Goal: Task Accomplishment & Management: Use online tool/utility

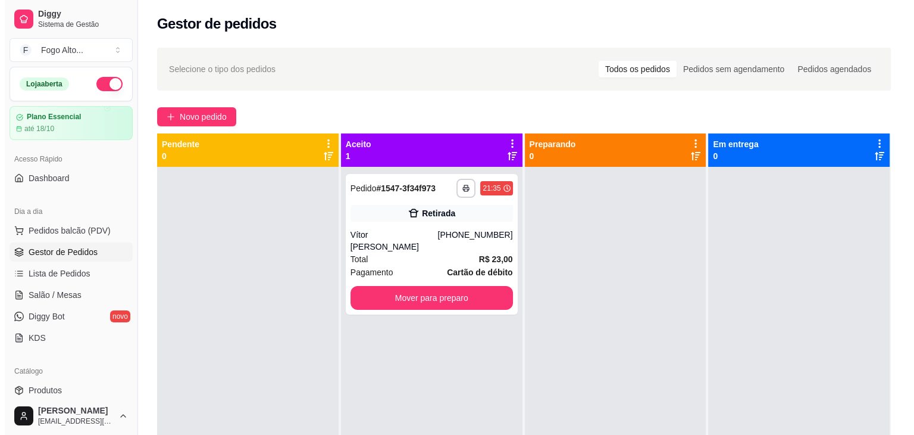
scroll to position [119, 0]
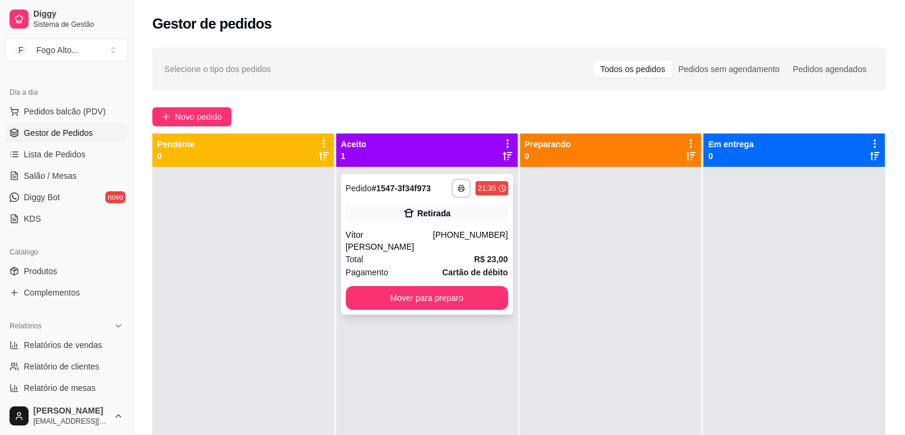
click at [444, 252] on div "Total R$ 23,00" at bounding box center [427, 258] width 163 height 13
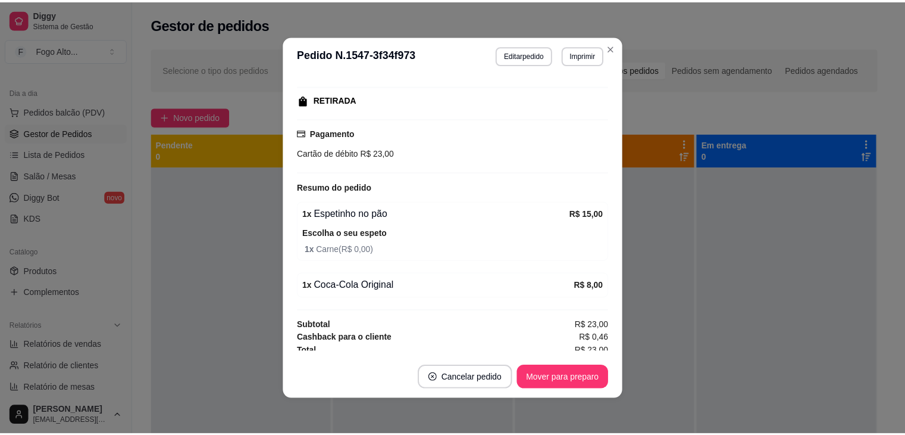
scroll to position [179, 0]
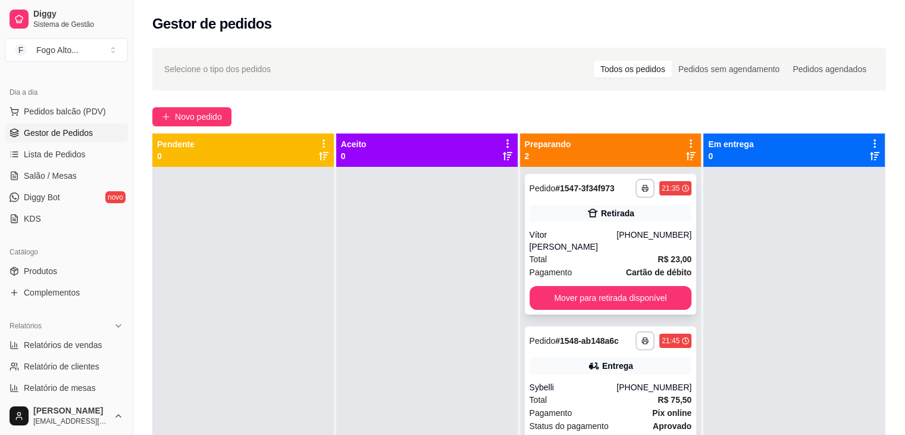
click at [579, 221] on div "Retirada" at bounding box center [611, 213] width 163 height 17
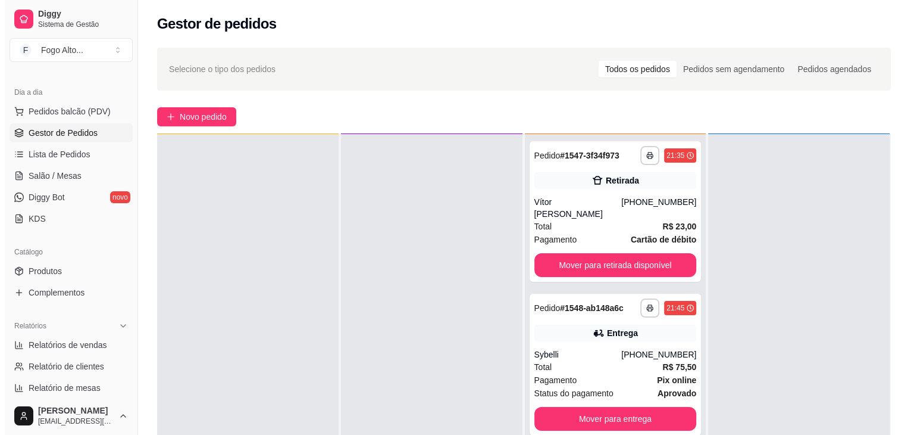
scroll to position [33, 0]
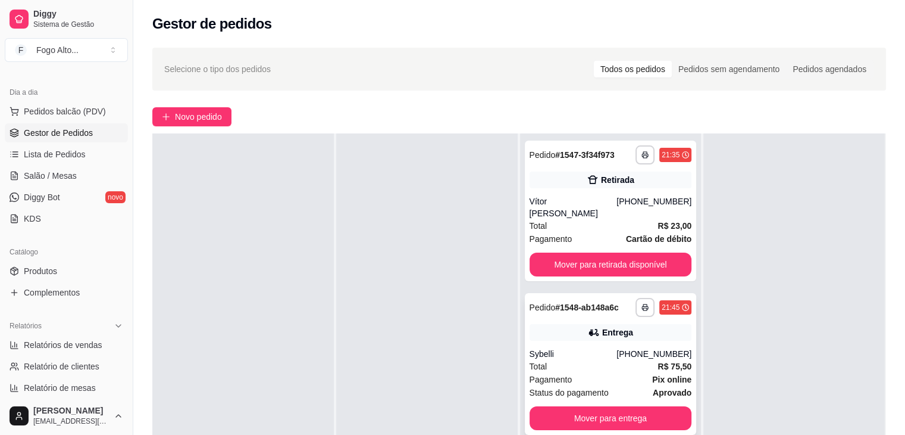
click at [636, 360] on div "Total R$ 75,50" at bounding box center [611, 366] width 163 height 13
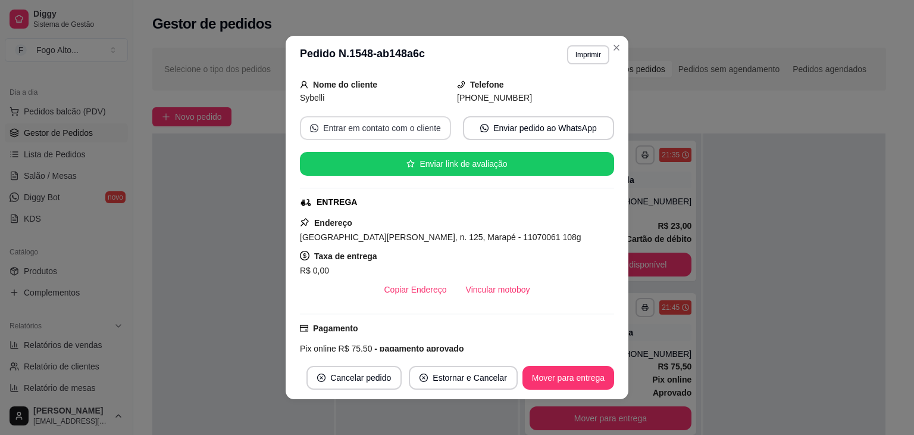
scroll to position [179, 0]
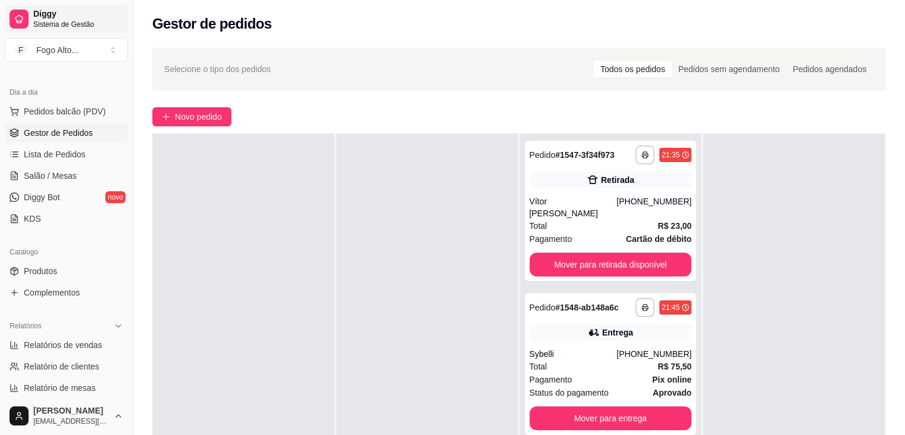
click at [124, 30] on link "Diggy Sistema de Gestão" at bounding box center [66, 19] width 123 height 29
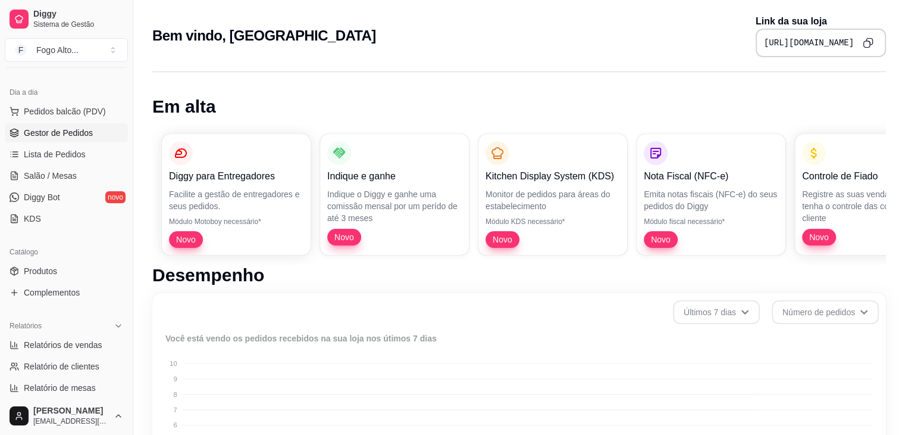
click at [61, 139] on link "Gestor de Pedidos" at bounding box center [66, 132] width 123 height 19
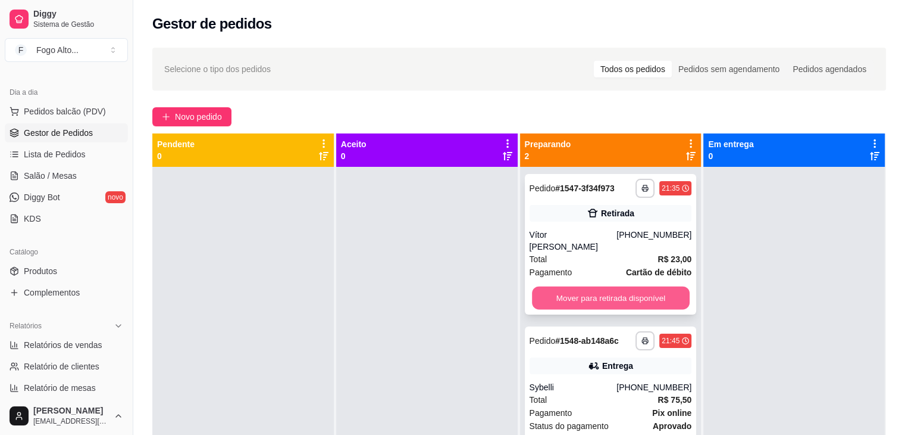
click at [572, 286] on button "Mover para retirada disponível" at bounding box center [611, 297] width 158 height 23
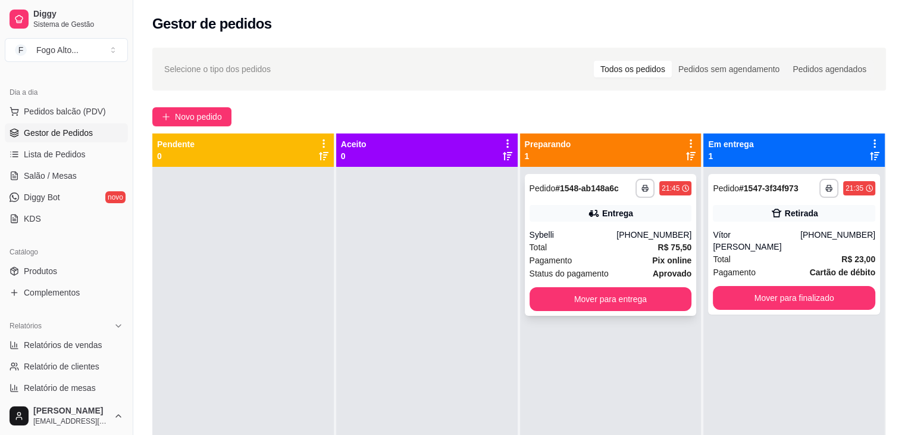
click at [540, 213] on div "Entrega" at bounding box center [611, 213] width 163 height 17
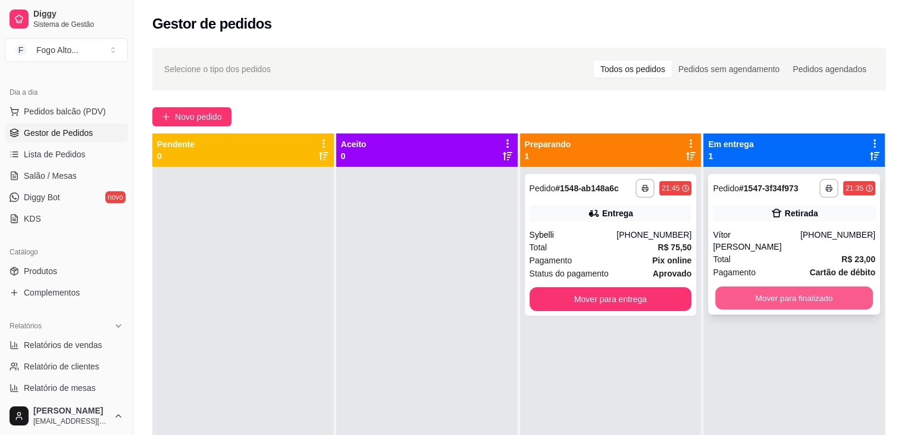
click at [783, 286] on button "Mover para finalizado" at bounding box center [795, 297] width 158 height 23
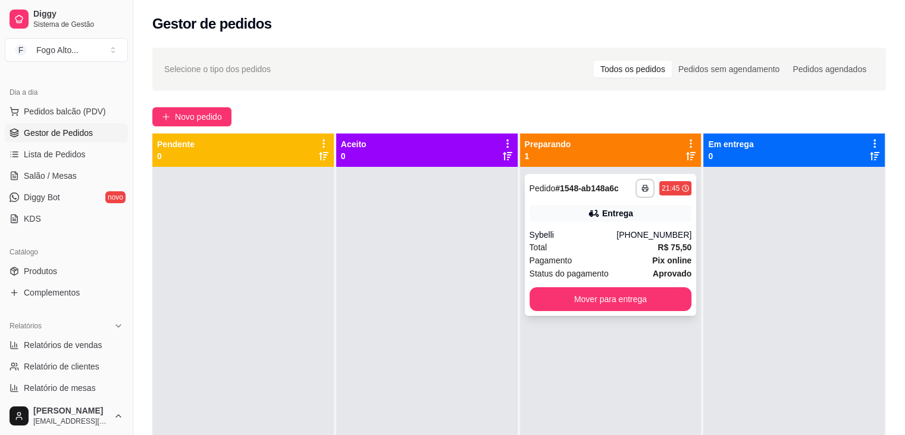
click at [627, 215] on div "Entrega" at bounding box center [611, 213] width 163 height 17
click at [612, 248] on div "Total R$ 75,50" at bounding box center [611, 246] width 163 height 13
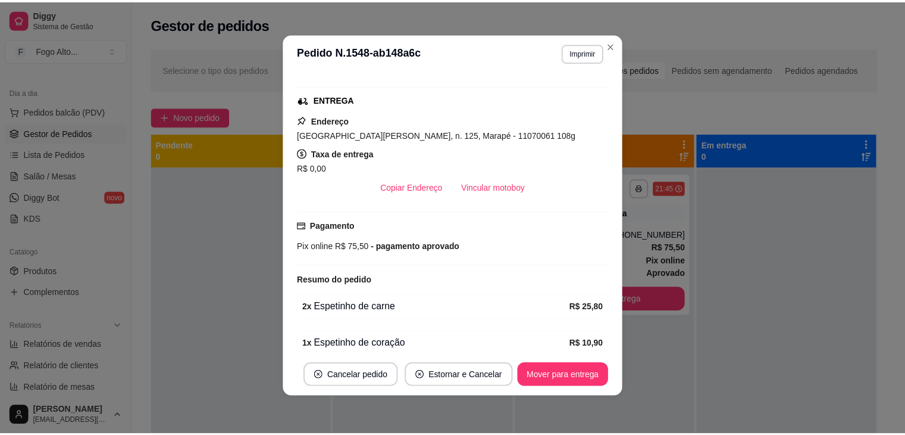
scroll to position [226, 0]
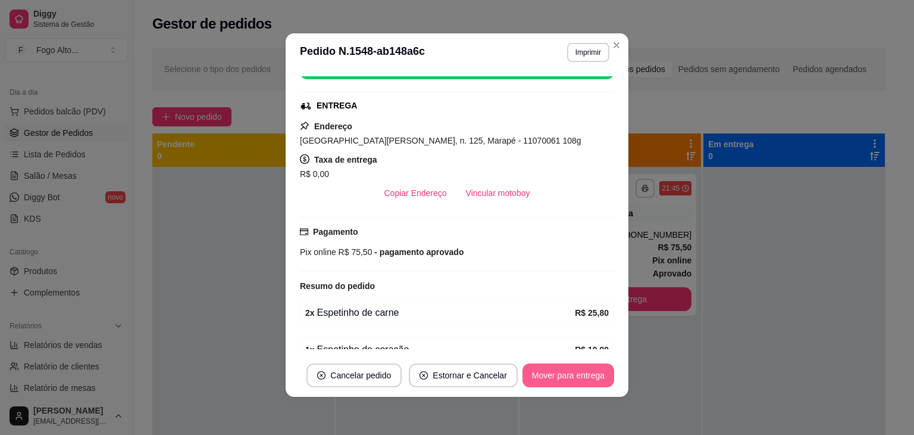
click at [552, 371] on button "Mover para entrega" at bounding box center [569, 375] width 92 height 24
